Goal: Feedback & Contribution: Leave review/rating

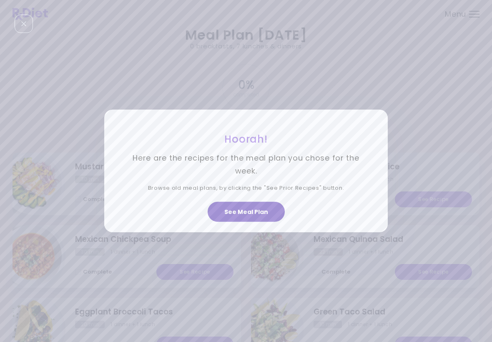
click at [259, 208] on button "See Meal Plan" at bounding box center [246, 212] width 77 height 20
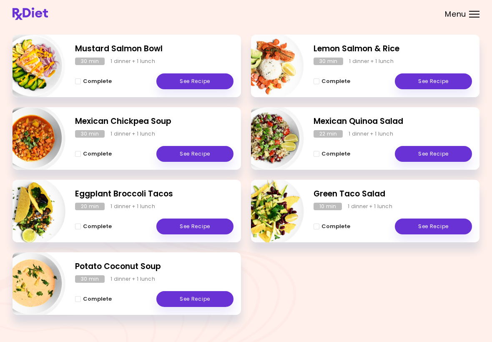
scroll to position [129, 0]
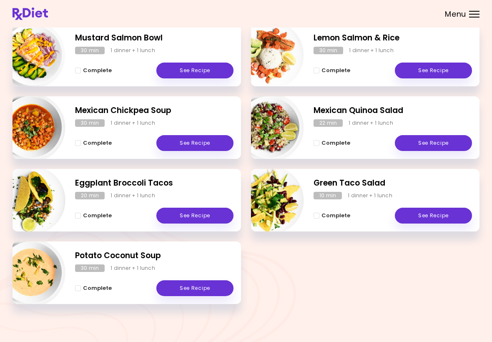
click at [434, 145] on link "See Recipe" at bounding box center [433, 143] width 77 height 16
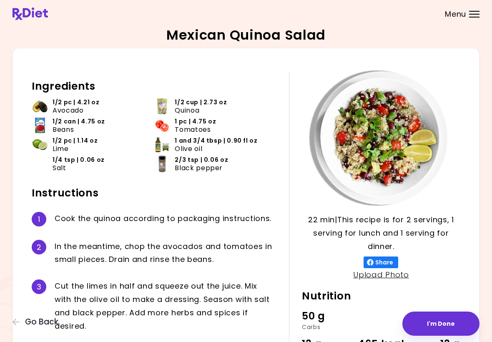
click at [447, 324] on button "I'm Done" at bounding box center [440, 323] width 77 height 24
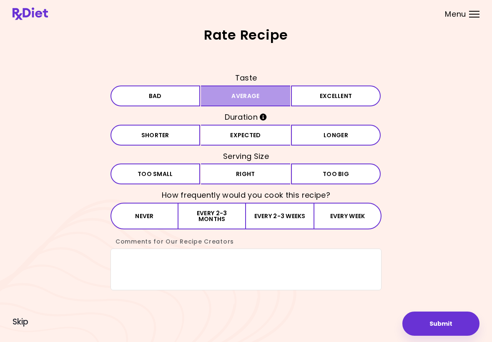
click at [265, 100] on button "Average" at bounding box center [246, 95] width 90 height 21
click at [268, 136] on button "Expected" at bounding box center [246, 135] width 90 height 21
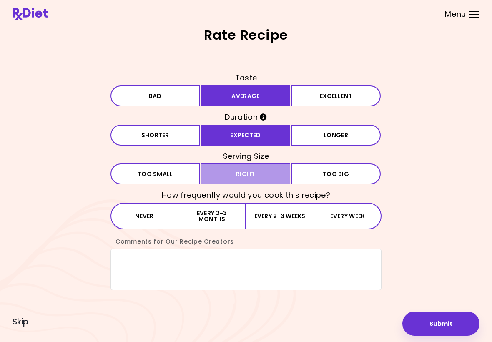
click at [255, 176] on button "Right" at bounding box center [246, 173] width 90 height 21
click at [269, 218] on button "Every 2-3 weeks" at bounding box center [280, 216] width 68 height 27
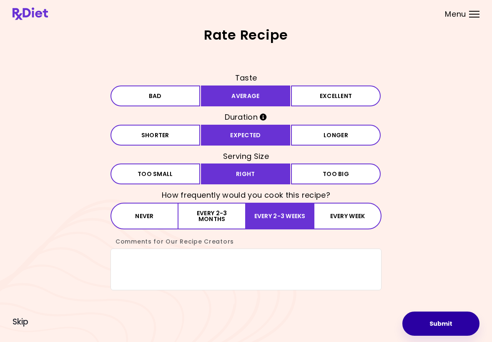
click at [451, 324] on button "Submit" at bounding box center [440, 323] width 77 height 24
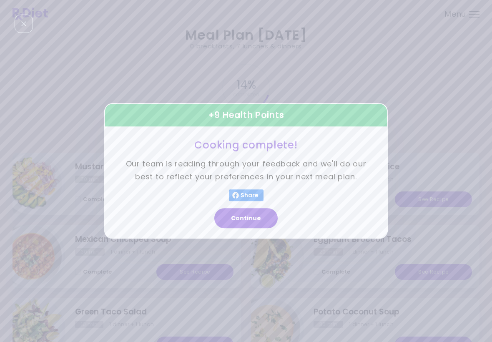
click at [254, 224] on button "Continue" at bounding box center [245, 218] width 63 height 20
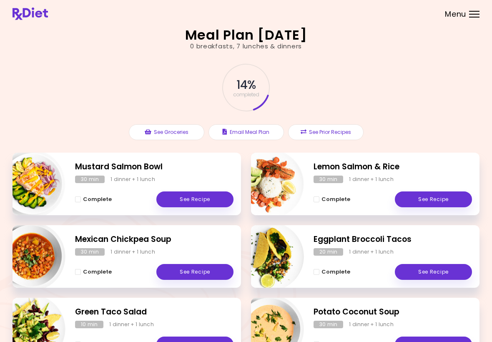
click at [199, 198] on link "See Recipe" at bounding box center [194, 199] width 77 height 16
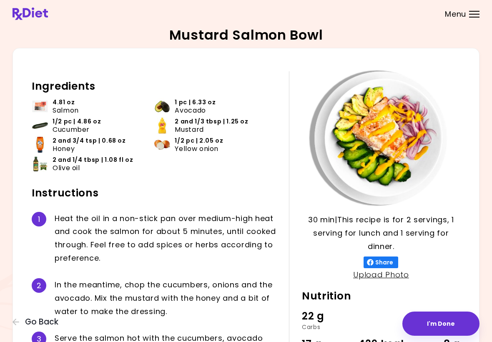
click at [442, 327] on button "I'm Done" at bounding box center [440, 323] width 77 height 24
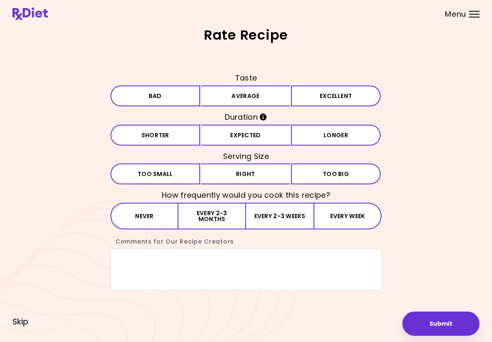
click at [266, 100] on button "Average" at bounding box center [246, 95] width 90 height 21
click at [263, 133] on button "Expected" at bounding box center [246, 135] width 90 height 21
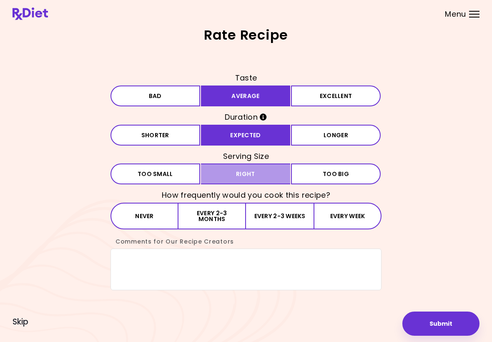
click at [263, 171] on button "Right" at bounding box center [246, 173] width 90 height 21
click at [229, 214] on button "Every 2-3 months" at bounding box center [212, 216] width 68 height 27
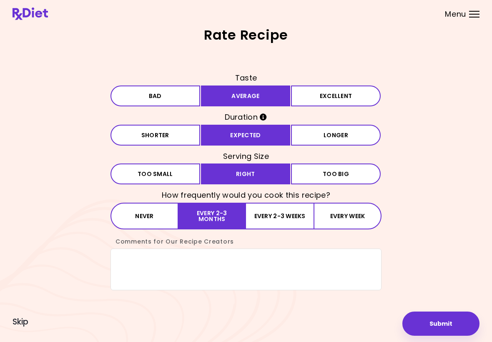
click at [457, 321] on button "Submit" at bounding box center [440, 323] width 77 height 24
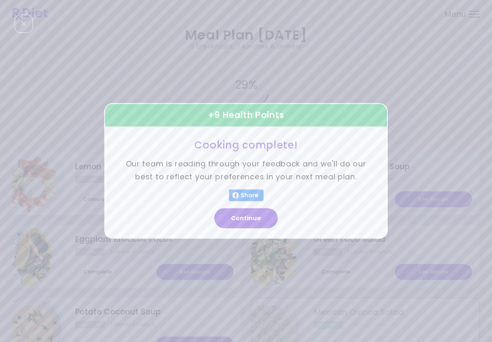
click at [248, 225] on button "Continue" at bounding box center [245, 218] width 63 height 20
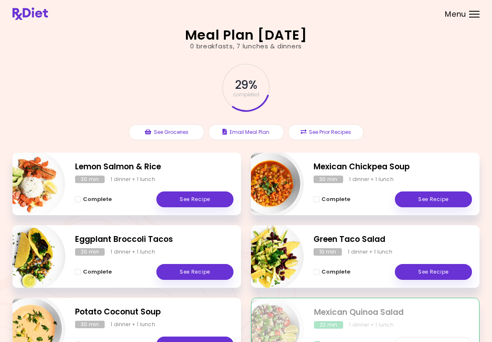
click at [209, 267] on link "See Recipe" at bounding box center [194, 272] width 77 height 16
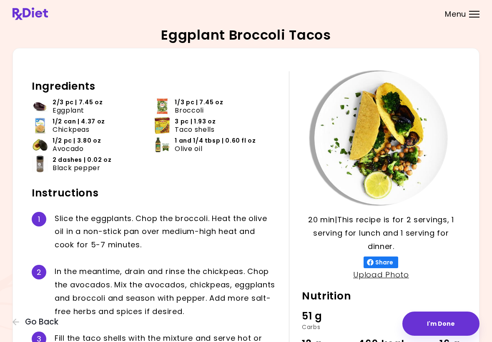
click at [449, 328] on button "I'm Done" at bounding box center [440, 323] width 77 height 24
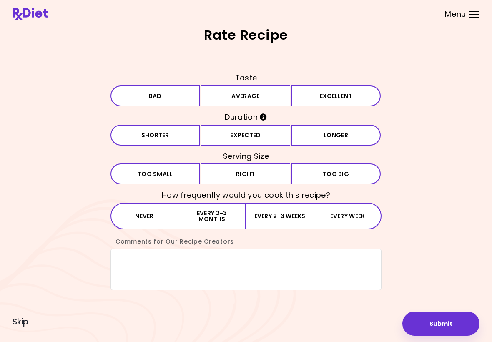
click at [268, 96] on button "Average" at bounding box center [246, 95] width 90 height 21
click at [271, 137] on button "Expected" at bounding box center [246, 135] width 90 height 21
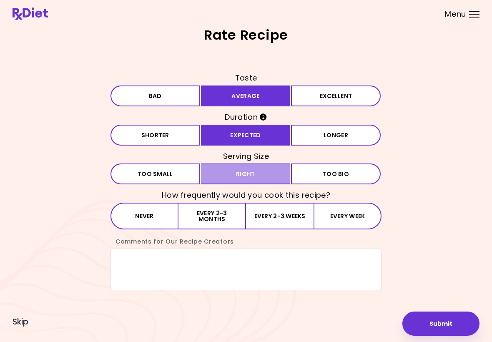
click at [271, 168] on button "Right" at bounding box center [246, 173] width 90 height 21
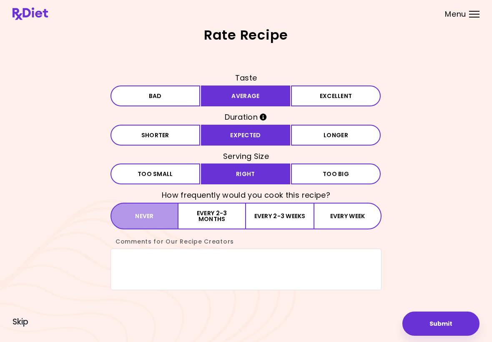
click at [155, 216] on button "Never" at bounding box center [144, 216] width 68 height 27
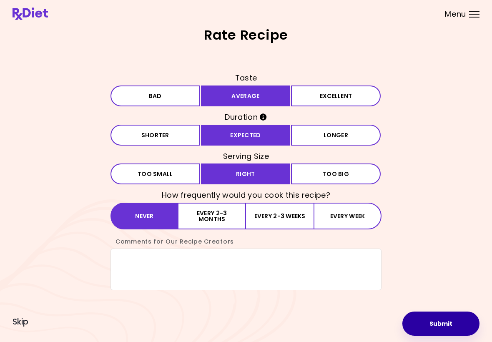
click at [447, 319] on button "Submit" at bounding box center [440, 323] width 77 height 24
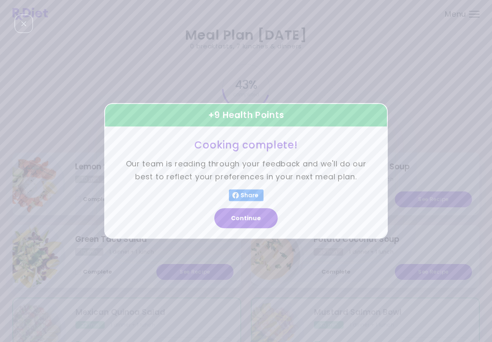
click at [256, 222] on button "Continue" at bounding box center [245, 218] width 63 height 20
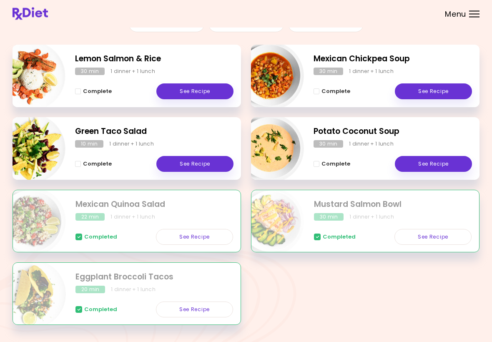
scroll to position [109, 0]
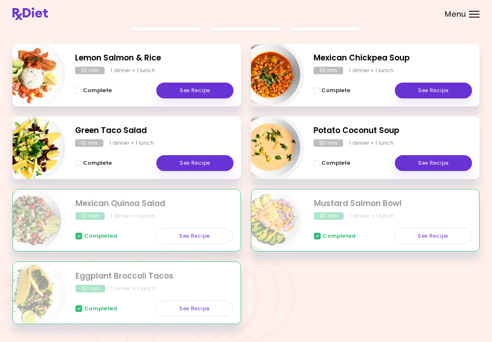
click at [206, 234] on link "See Recipe" at bounding box center [194, 236] width 77 height 16
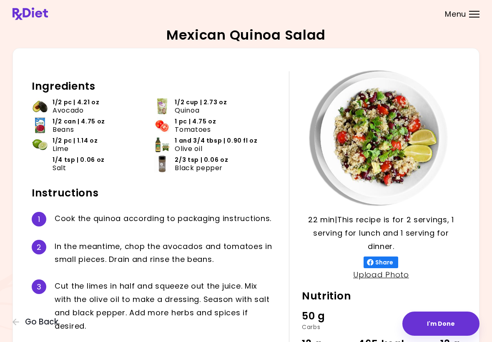
click at [445, 322] on button "I'm Done" at bounding box center [440, 323] width 77 height 24
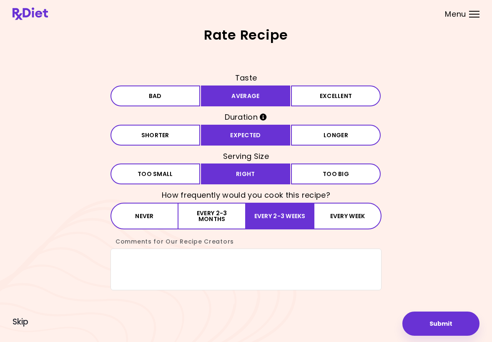
click at [472, 13] on div "Menu" at bounding box center [474, 14] width 10 height 7
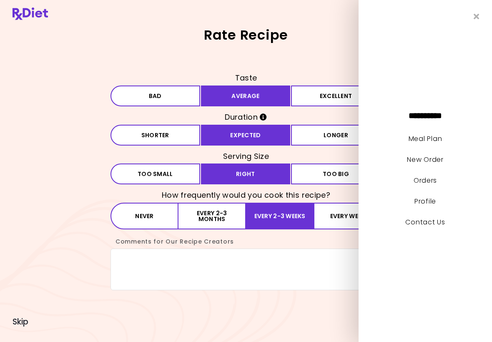
click at [479, 17] on icon "Close" at bounding box center [477, 17] width 6 height 8
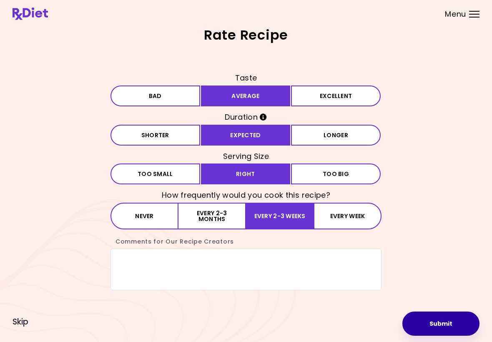
click at [447, 324] on button "Submit" at bounding box center [440, 323] width 77 height 24
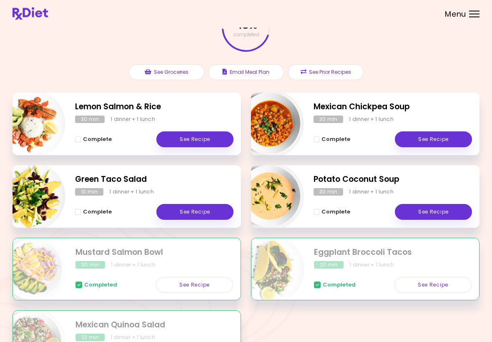
scroll to position [66, 0]
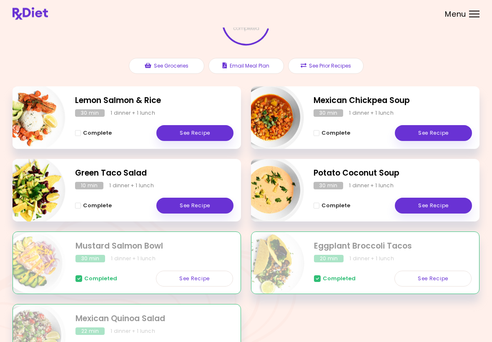
click at [438, 204] on link "See Recipe" at bounding box center [433, 206] width 77 height 16
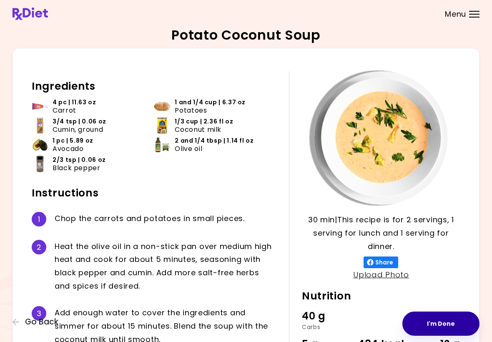
click at [449, 322] on button "I'm Done" at bounding box center [440, 323] width 77 height 24
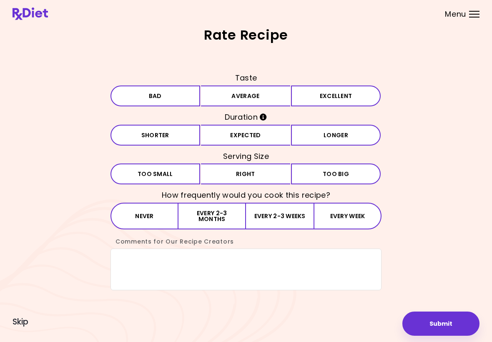
click at [267, 92] on button "Average" at bounding box center [246, 95] width 90 height 21
click at [264, 133] on button "Expected" at bounding box center [246, 135] width 90 height 21
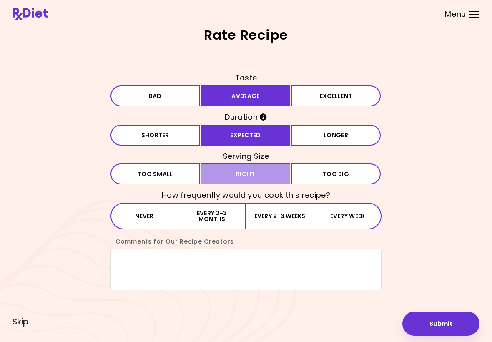
click at [264, 169] on button "Right" at bounding box center [246, 173] width 90 height 21
click at [284, 217] on button "Every 2-3 weeks" at bounding box center [280, 216] width 68 height 27
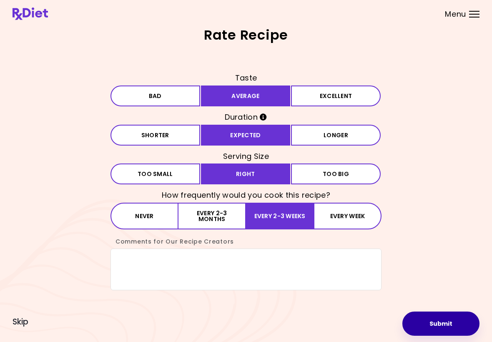
click at [447, 327] on button "Submit" at bounding box center [440, 323] width 77 height 24
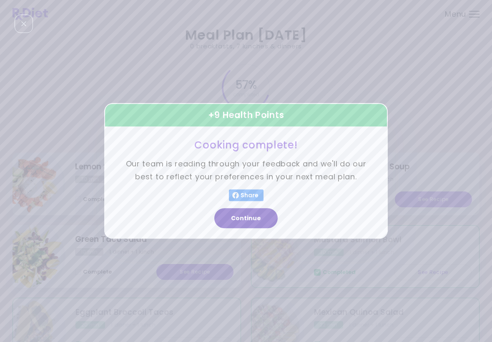
click at [247, 220] on button "Continue" at bounding box center [245, 218] width 63 height 20
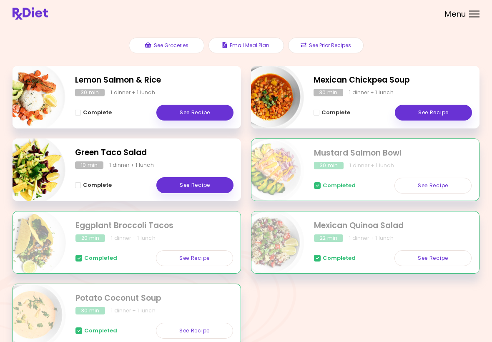
scroll to position [129, 0]
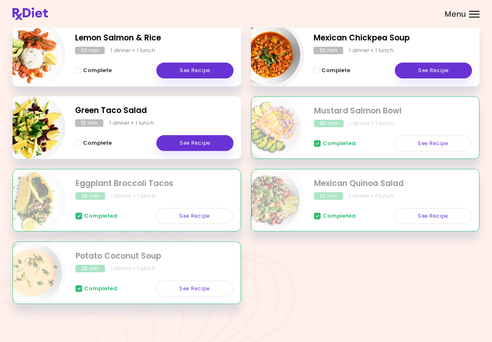
click at [198, 215] on link "See Recipe" at bounding box center [194, 216] width 77 height 16
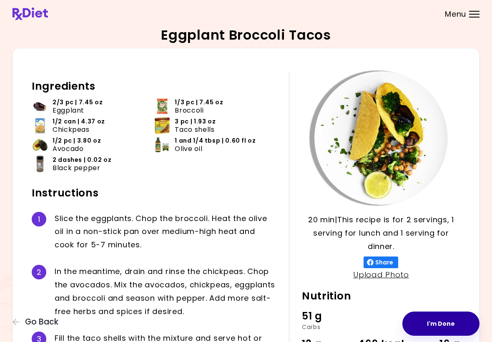
click at [448, 322] on button "I'm Done" at bounding box center [440, 323] width 77 height 24
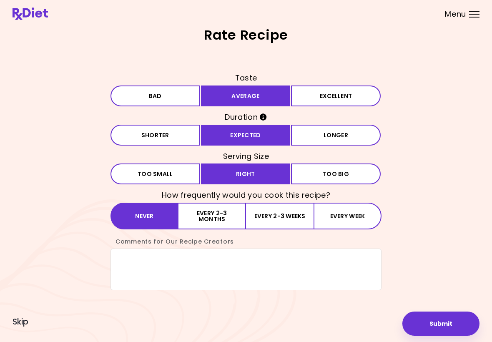
click at [36, 14] on img at bounding box center [30, 14] width 35 height 13
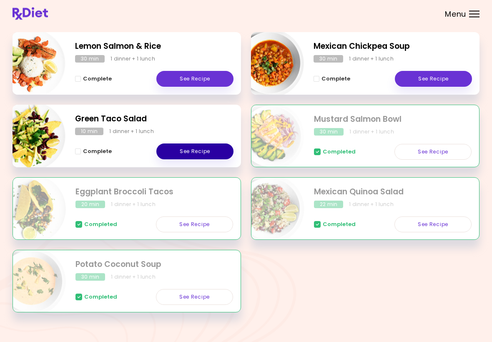
scroll to position [123, 0]
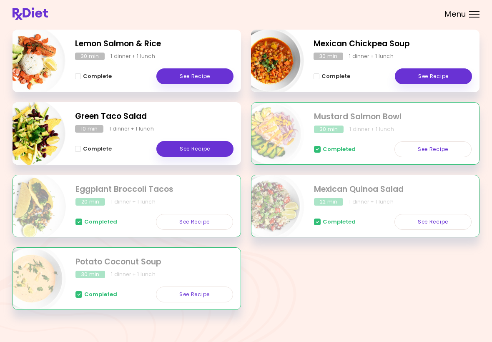
click at [201, 220] on link "See Recipe" at bounding box center [194, 222] width 77 height 16
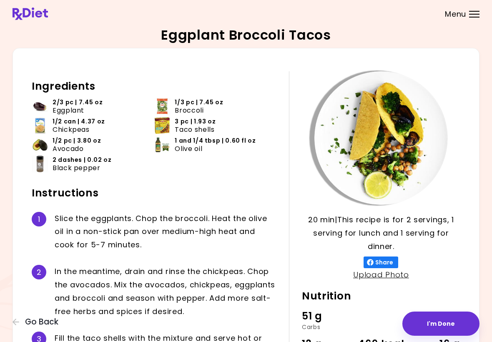
click at [40, 18] on img at bounding box center [30, 14] width 35 height 13
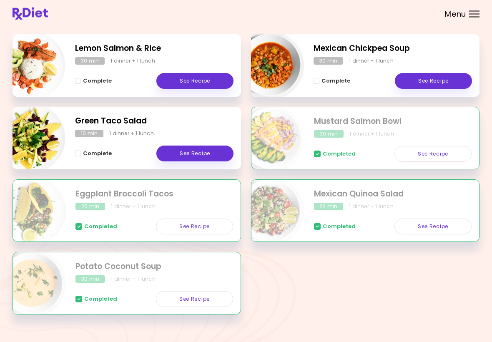
scroll to position [119, 0]
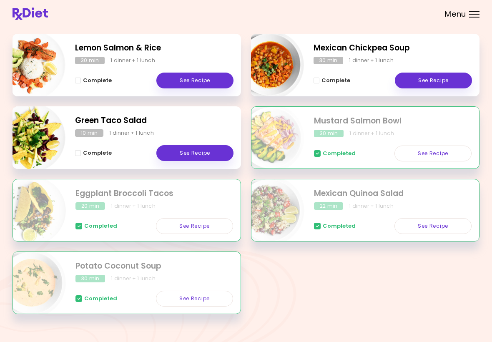
click at [203, 227] on link "See Recipe" at bounding box center [194, 226] width 77 height 16
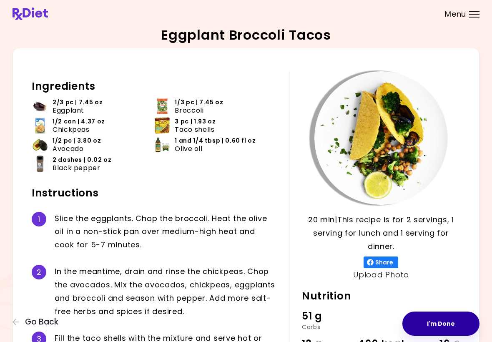
click at [444, 322] on button "I'm Done" at bounding box center [440, 323] width 77 height 24
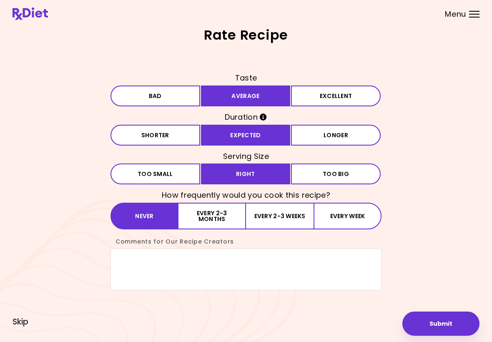
click at [34, 14] on img at bounding box center [30, 14] width 35 height 13
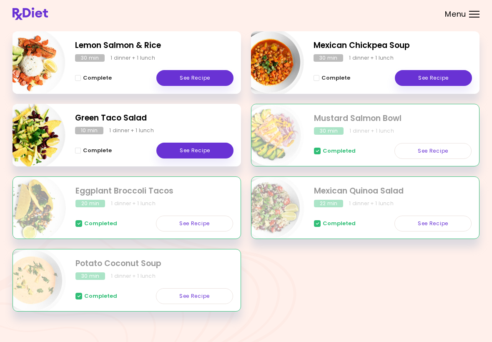
scroll to position [129, 0]
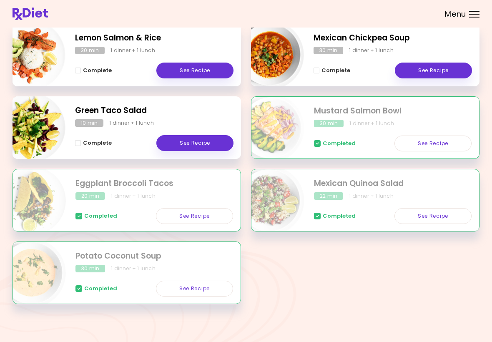
click at [206, 291] on link "See Recipe" at bounding box center [194, 289] width 77 height 16
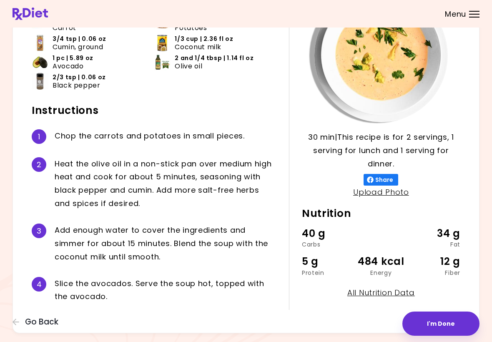
scroll to position [98, 0]
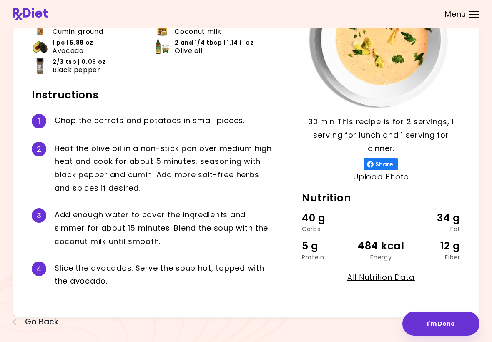
click at [457, 326] on button "I'm Done" at bounding box center [440, 323] width 77 height 24
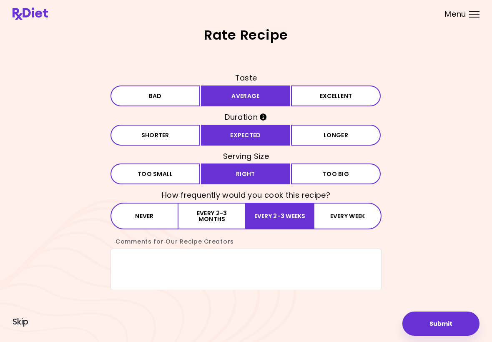
click at [459, 18] on span "Menu" at bounding box center [455, 14] width 21 height 8
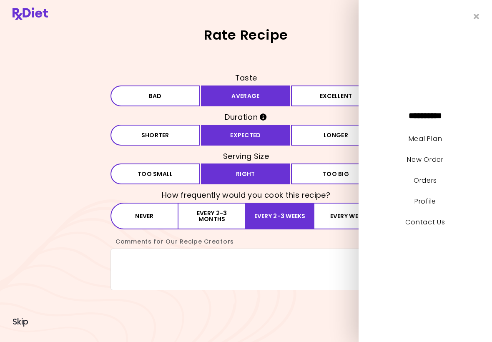
click at [456, 13] on div "**********" at bounding box center [425, 171] width 133 height 342
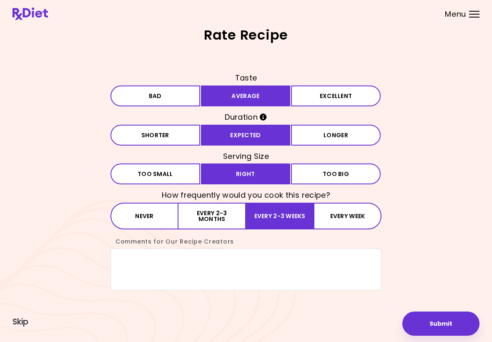
click at [32, 16] on img at bounding box center [30, 14] width 35 height 13
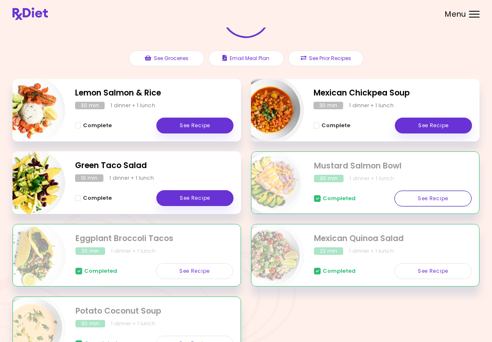
scroll to position [78, 0]
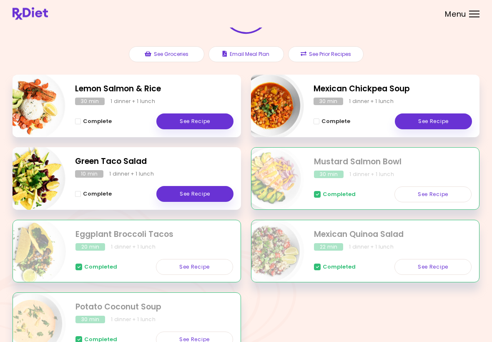
click at [437, 268] on link "See Recipe" at bounding box center [432, 267] width 77 height 16
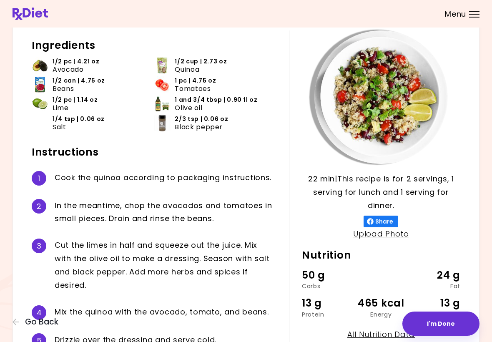
scroll to position [102, 0]
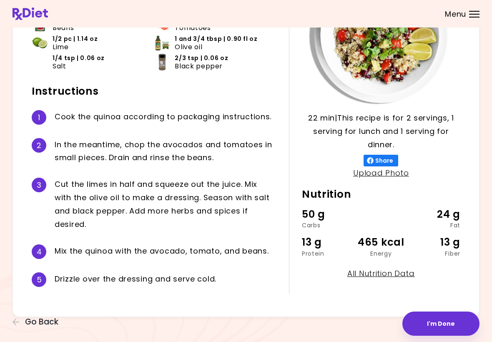
click at [449, 328] on button "I'm Done" at bounding box center [440, 323] width 77 height 24
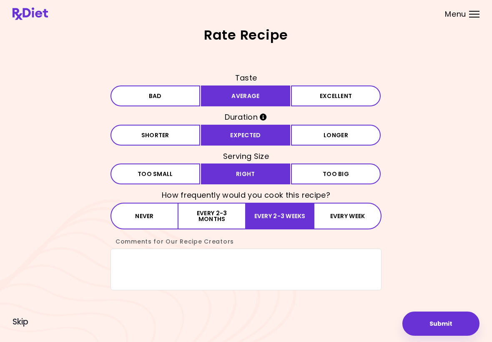
click at [26, 19] on img at bounding box center [30, 14] width 35 height 13
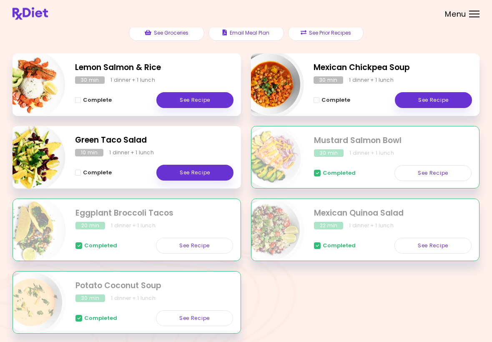
scroll to position [108, 0]
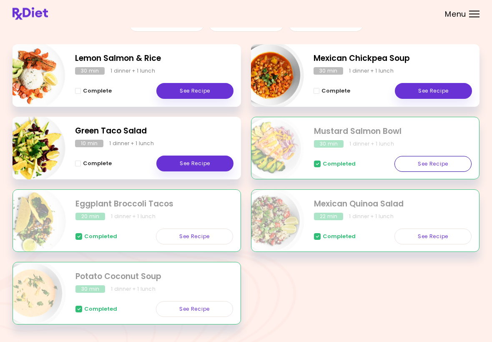
click at [434, 164] on link "See Recipe" at bounding box center [432, 164] width 77 height 16
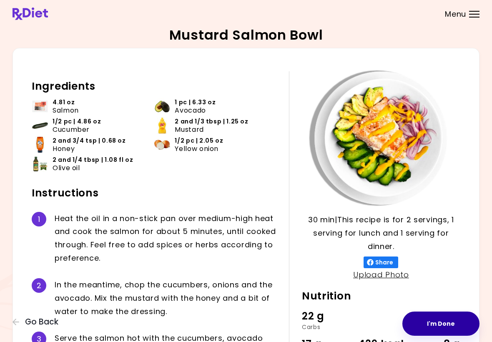
click at [450, 324] on button "I'm Done" at bounding box center [440, 323] width 77 height 24
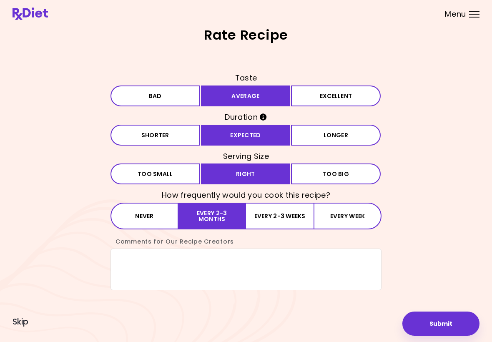
click at [33, 16] on img at bounding box center [30, 14] width 35 height 13
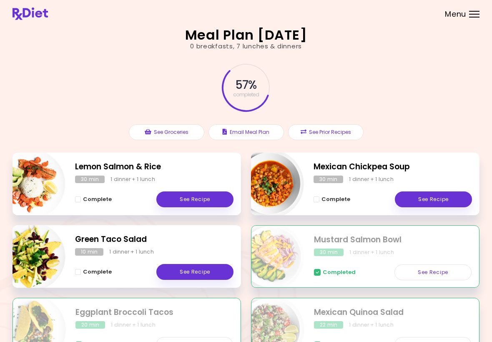
click at [192, 198] on link "See Recipe" at bounding box center [194, 199] width 77 height 16
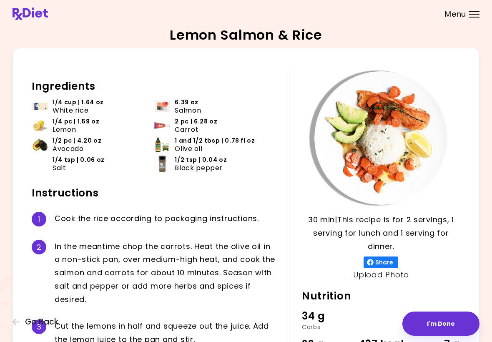
click at [446, 327] on button "I'm Done" at bounding box center [440, 323] width 77 height 24
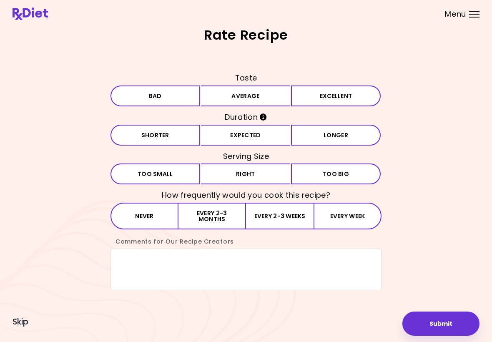
click at [263, 97] on button "Average" at bounding box center [246, 95] width 90 height 21
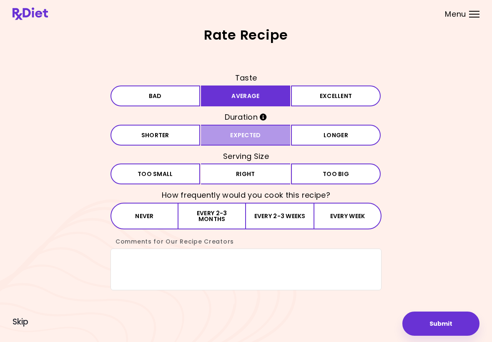
click at [265, 138] on button "Expected" at bounding box center [246, 135] width 90 height 21
click at [273, 157] on h3 "Serving Size" at bounding box center [245, 156] width 271 height 13
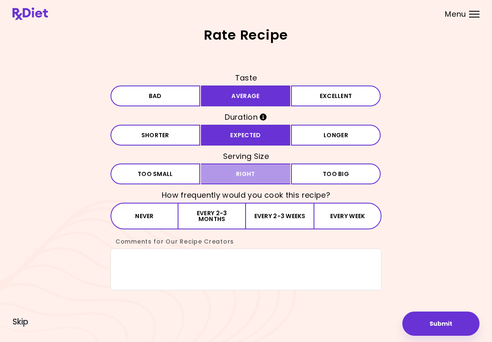
click at [276, 183] on button "Right" at bounding box center [246, 173] width 90 height 21
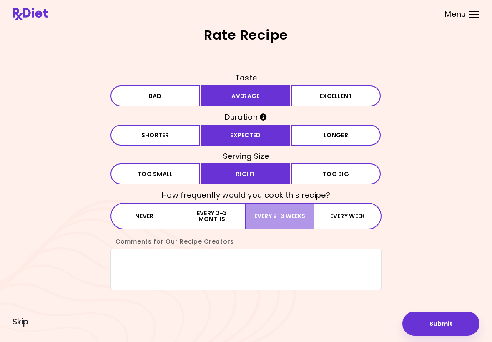
click at [287, 218] on button "Every 2-3 weeks" at bounding box center [280, 216] width 68 height 27
click at [440, 331] on button "Submit" at bounding box center [440, 323] width 77 height 24
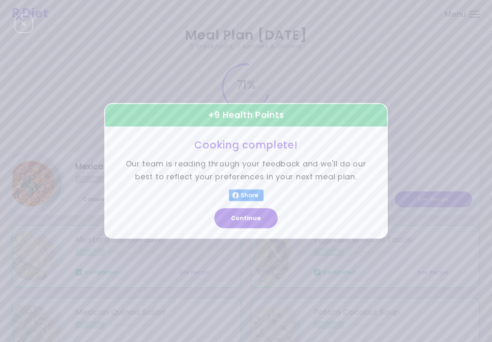
click at [246, 221] on button "Continue" at bounding box center [245, 218] width 63 height 20
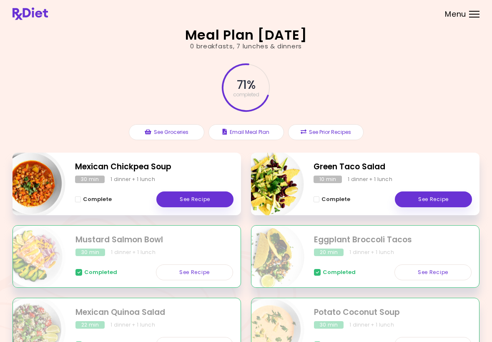
click at [432, 198] on link "See Recipe" at bounding box center [433, 199] width 77 height 16
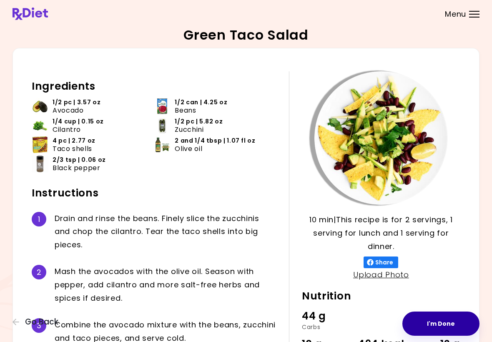
click at [444, 324] on button "I'm Done" at bounding box center [440, 323] width 77 height 24
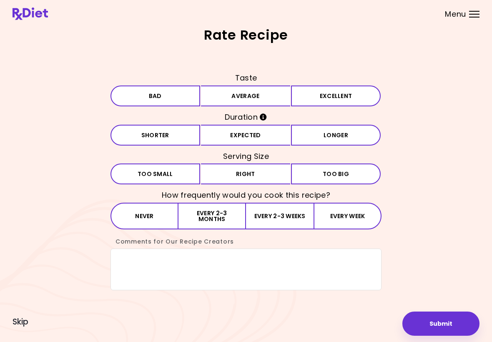
click at [264, 93] on button "Average" at bounding box center [246, 95] width 90 height 21
click at [262, 140] on button "Expected" at bounding box center [246, 135] width 90 height 21
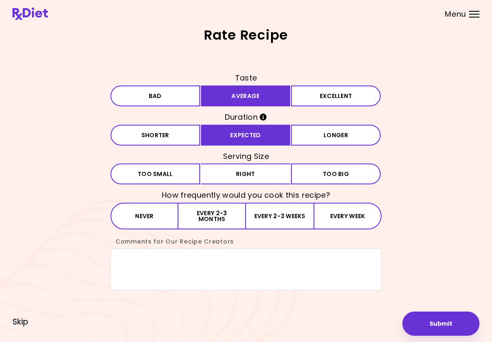
click at [266, 175] on button "Right" at bounding box center [246, 173] width 90 height 21
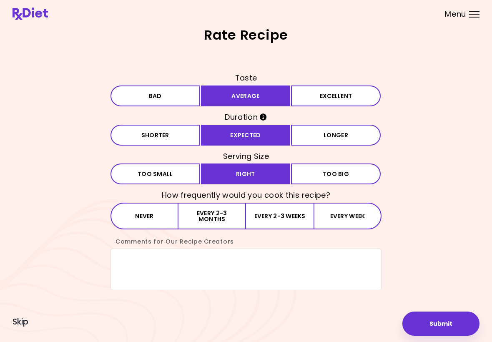
click at [276, 218] on button "Every 2-3 weeks" at bounding box center [280, 216] width 68 height 27
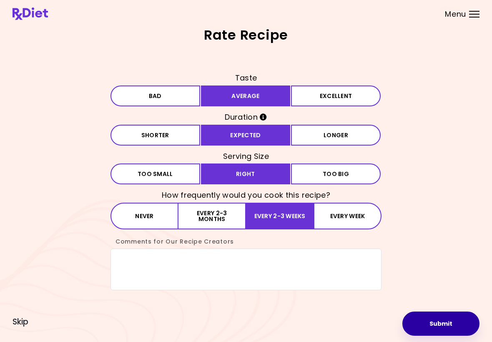
click at [447, 322] on button "Submit" at bounding box center [440, 323] width 77 height 24
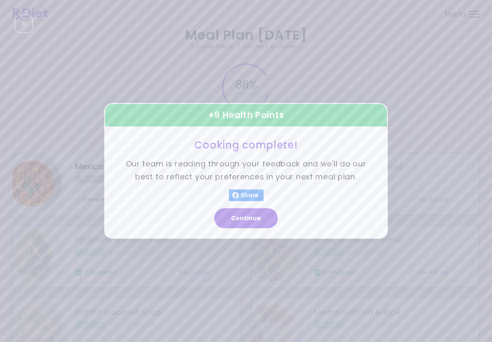
click at [252, 225] on button "Continue" at bounding box center [245, 218] width 63 height 20
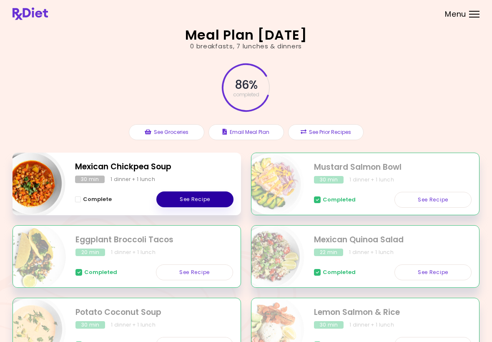
click at [200, 198] on link "See Recipe" at bounding box center [194, 199] width 77 height 16
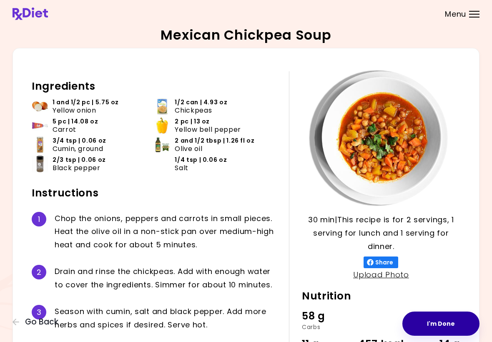
click at [449, 323] on button "I'm Done" at bounding box center [440, 323] width 77 height 24
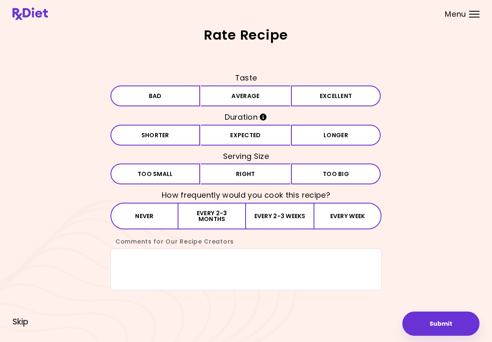
click at [274, 100] on button "Average" at bounding box center [246, 95] width 90 height 21
click at [270, 132] on button "Expected" at bounding box center [246, 135] width 90 height 21
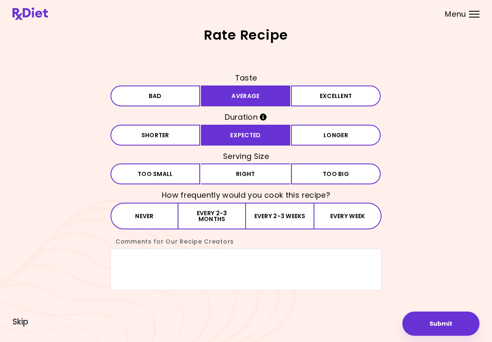
click at [275, 159] on h3 "Serving Size" at bounding box center [245, 156] width 271 height 13
click at [279, 174] on button "Right" at bounding box center [246, 173] width 90 height 21
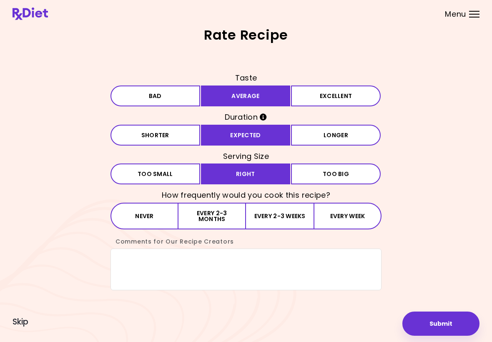
click at [309, 218] on button "Every 2-3 weeks" at bounding box center [280, 216] width 68 height 27
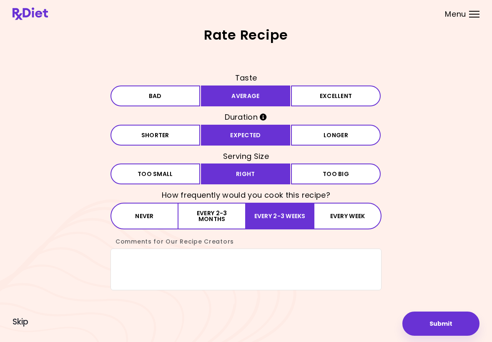
click at [445, 329] on button "Submit" at bounding box center [440, 323] width 77 height 24
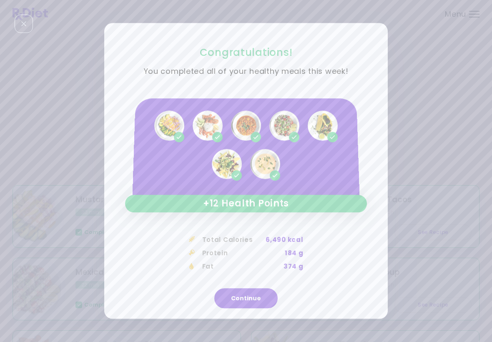
click at [254, 299] on button "Continue" at bounding box center [245, 299] width 63 height 20
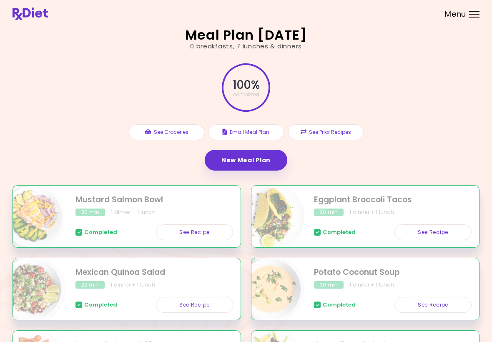
click at [262, 158] on link "New Meal Plan" at bounding box center [246, 160] width 83 height 21
